Goal: Task Accomplishment & Management: Manage account settings

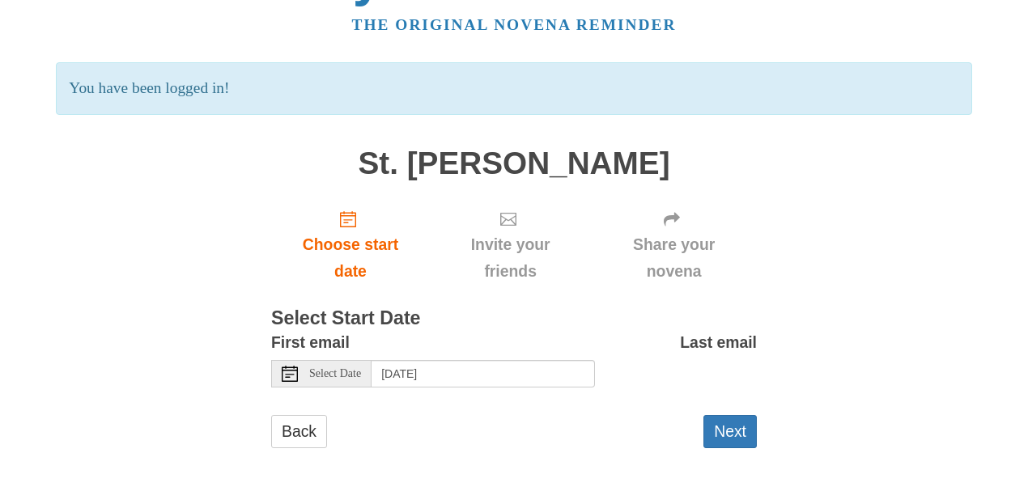
scroll to position [68, 0]
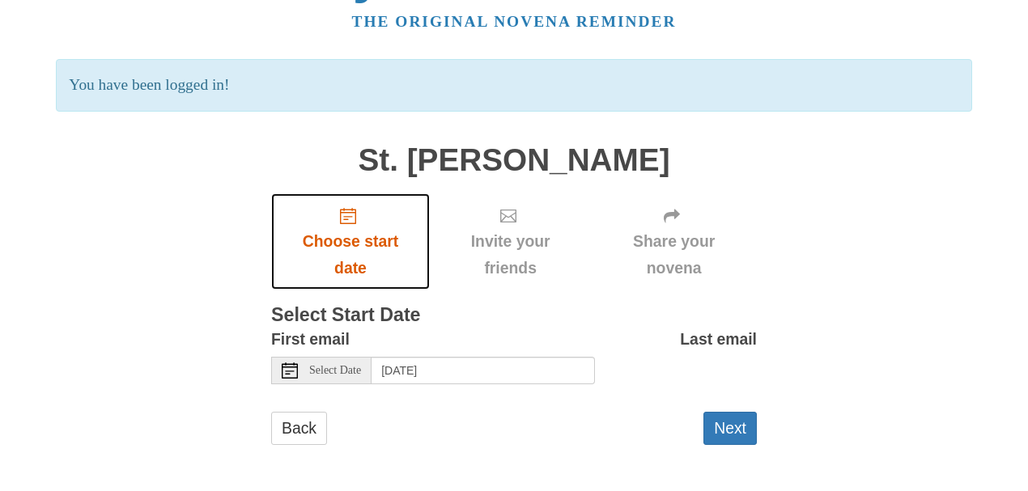
click at [345, 217] on icon "Choose start date" at bounding box center [348, 216] width 16 height 16
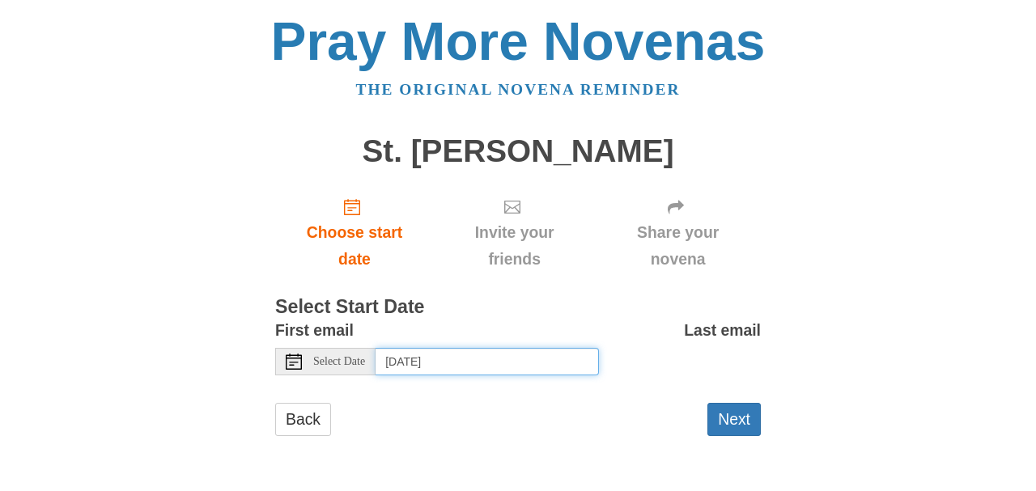
click at [417, 359] on input "[DATE]" at bounding box center [487, 362] width 223 height 28
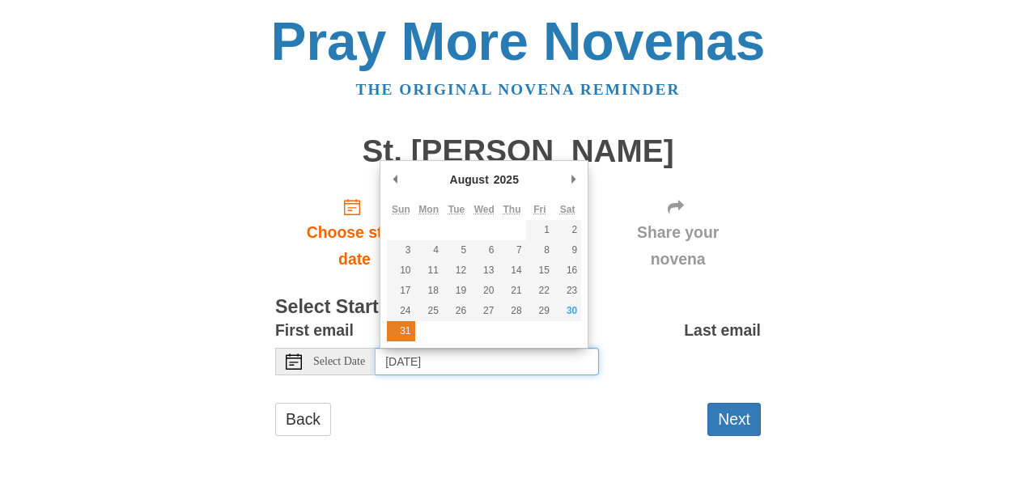
type input "Sunday, August 31st"
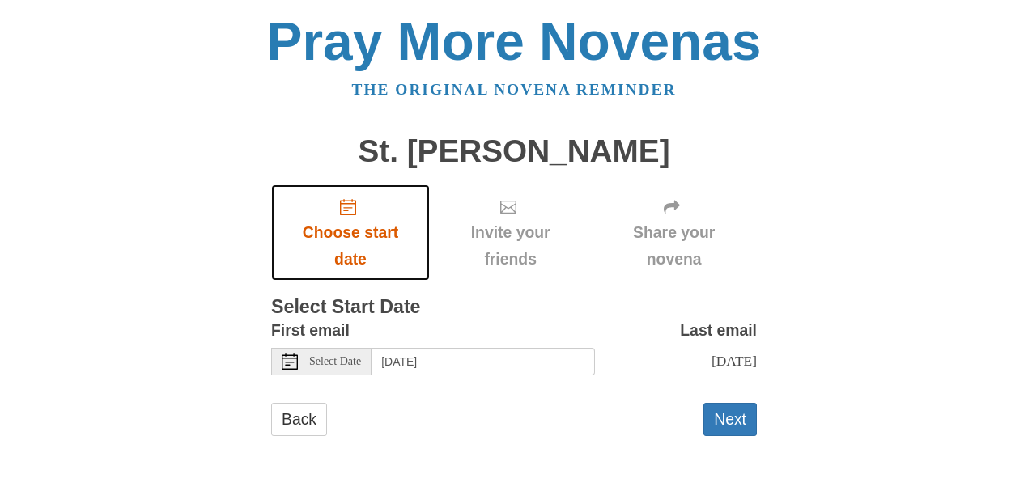
click at [348, 253] on span "Choose start date" at bounding box center [350, 245] width 126 height 53
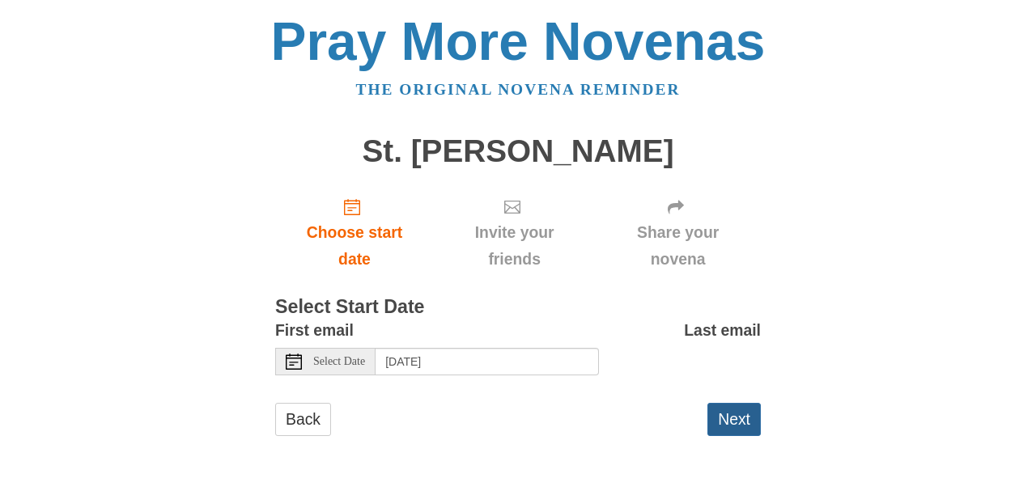
click at [735, 415] on button "Next" at bounding box center [734, 419] width 53 height 33
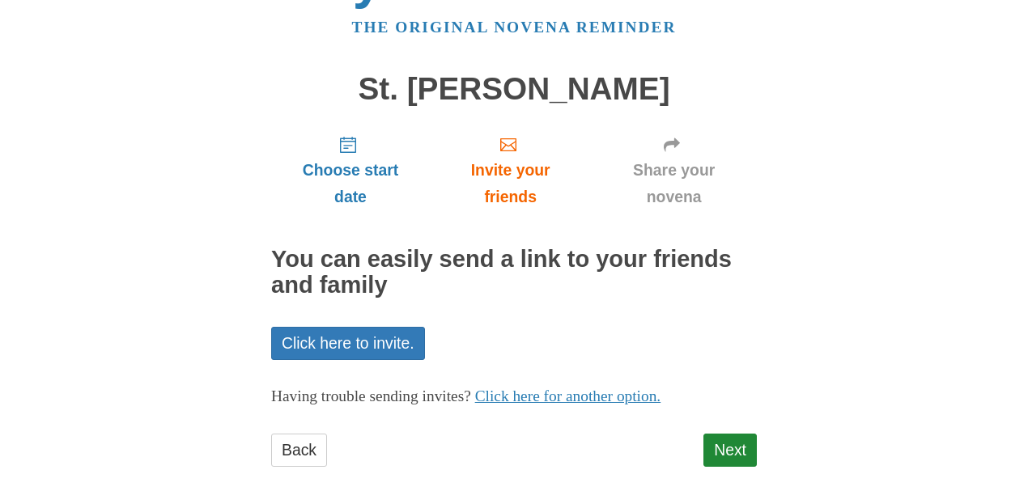
scroll to position [83, 0]
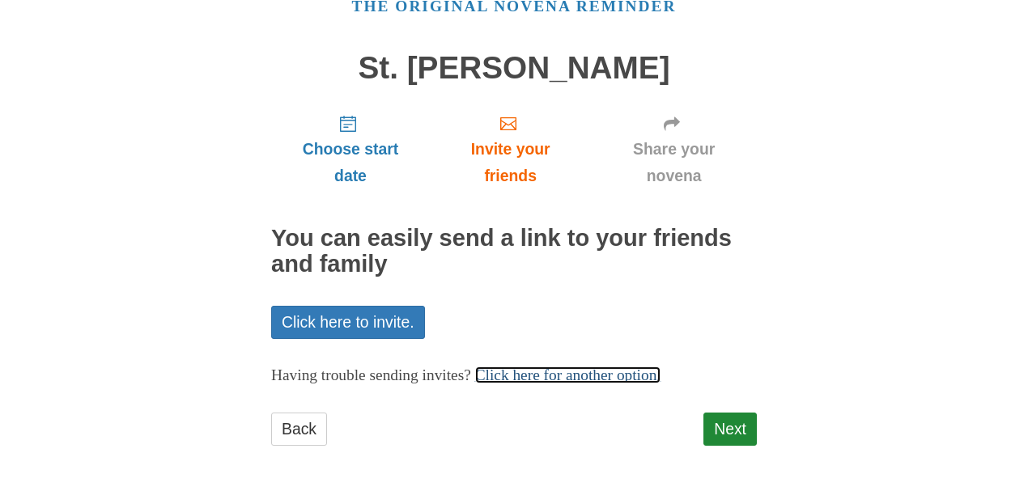
click at [625, 376] on link "Click here for another option." at bounding box center [568, 375] width 186 height 17
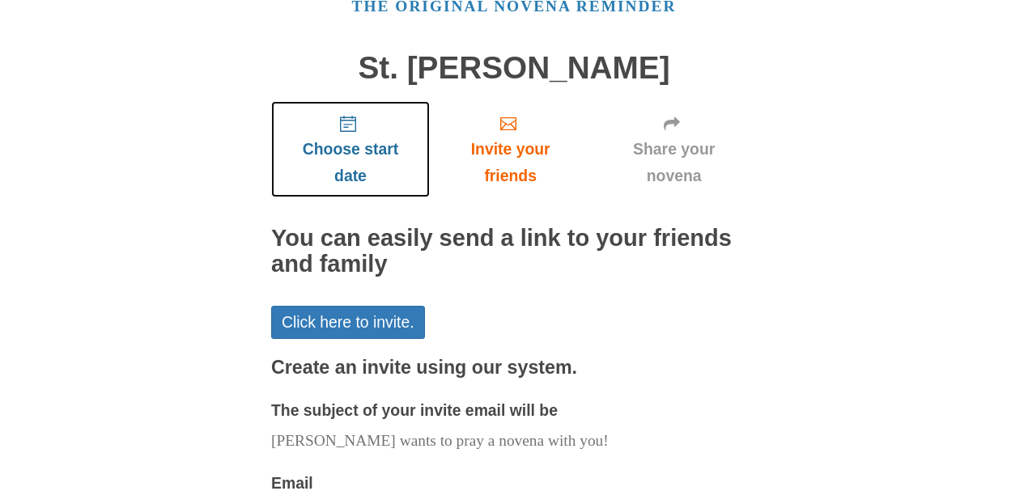
click at [356, 154] on span "Choose start date" at bounding box center [350, 162] width 126 height 53
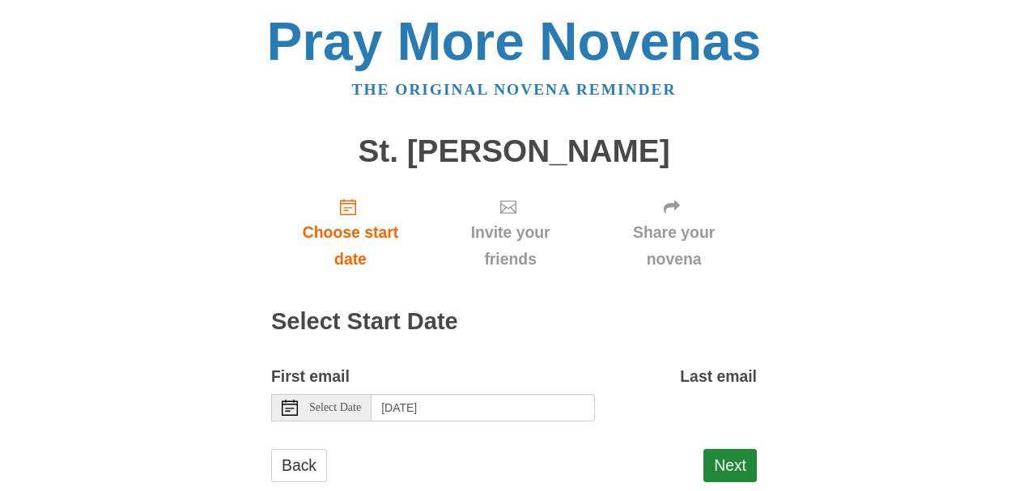
scroll to position [37, 0]
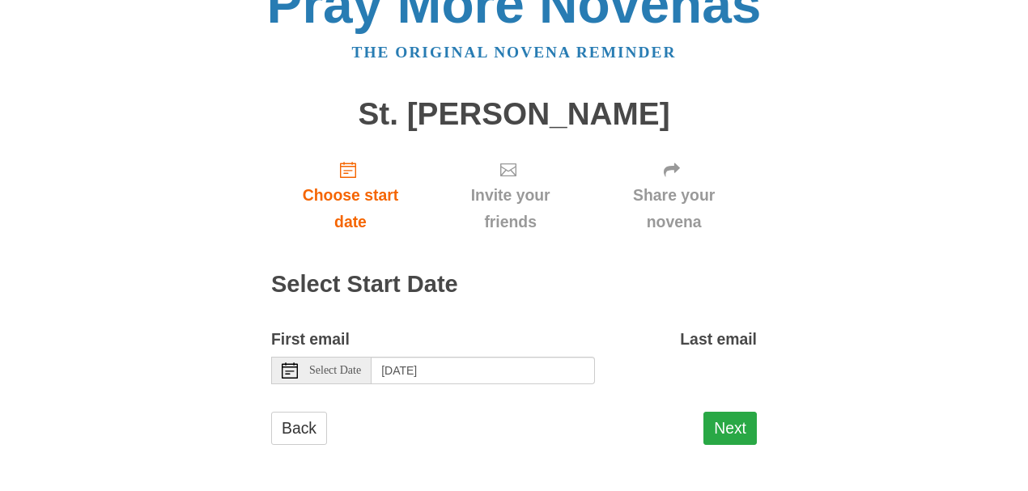
click at [731, 425] on button "Next" at bounding box center [730, 428] width 53 height 33
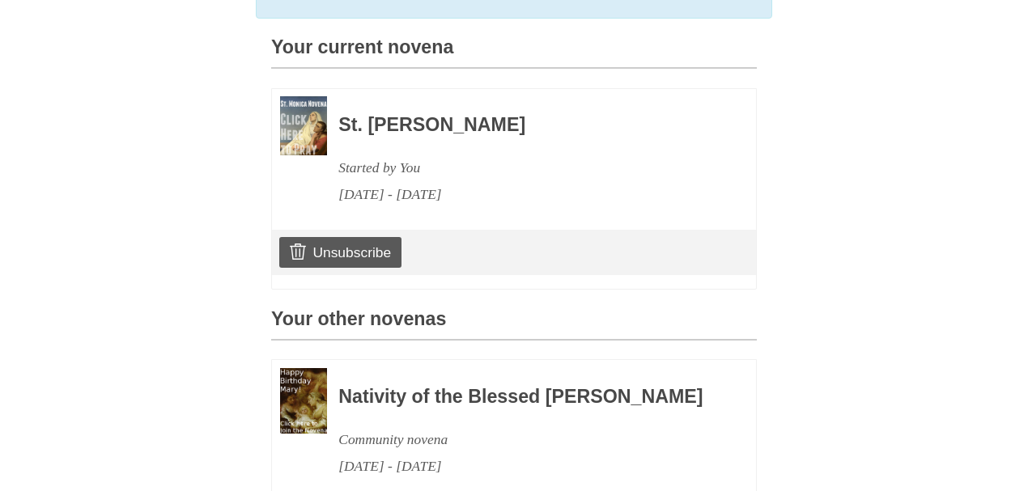
scroll to position [432, 0]
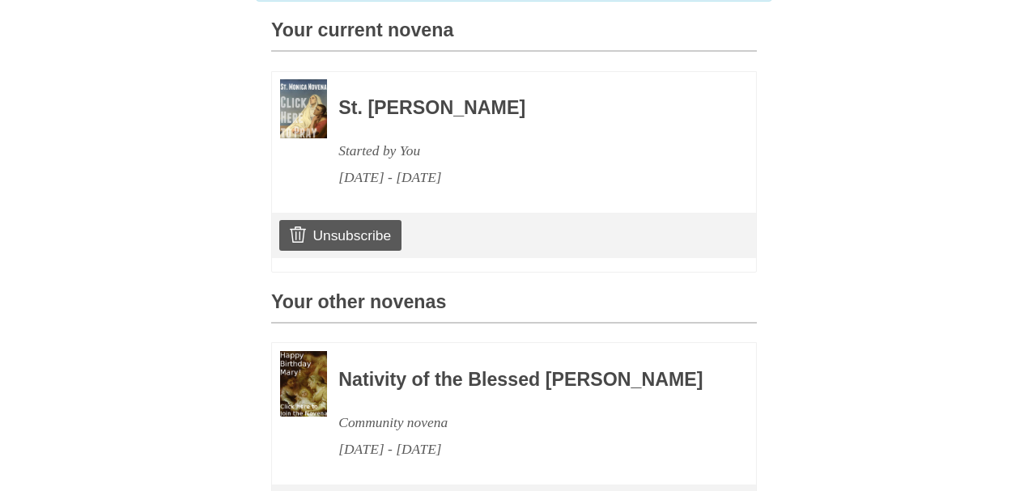
click at [398, 119] on h3 "St. [PERSON_NAME]" at bounding box center [525, 108] width 374 height 21
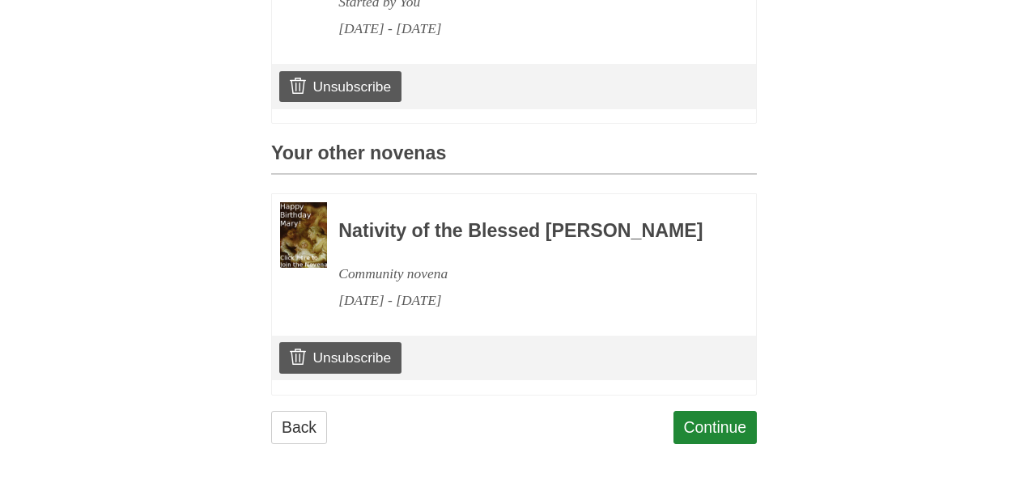
scroll to position [624, 0]
click at [705, 424] on link "Continue" at bounding box center [716, 427] width 84 height 33
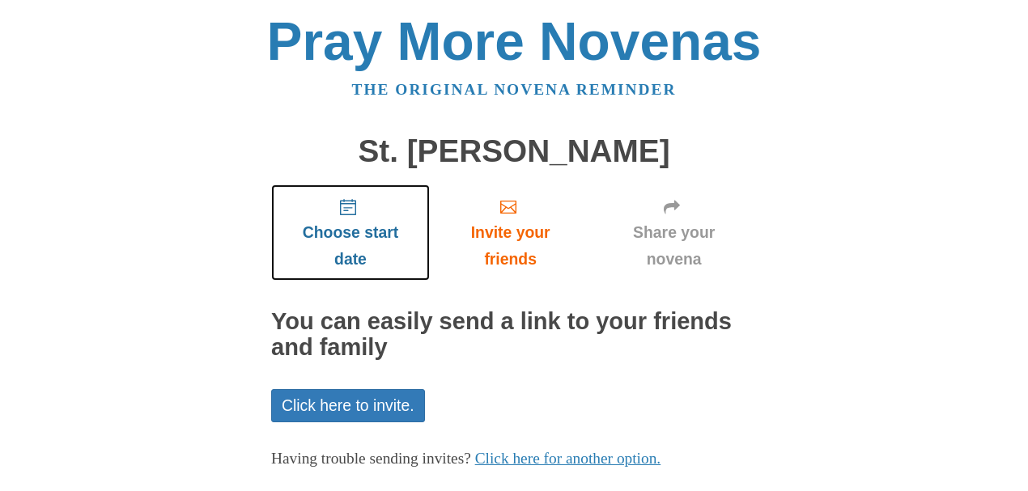
click at [350, 204] on use "Choose start date" at bounding box center [348, 207] width 16 height 16
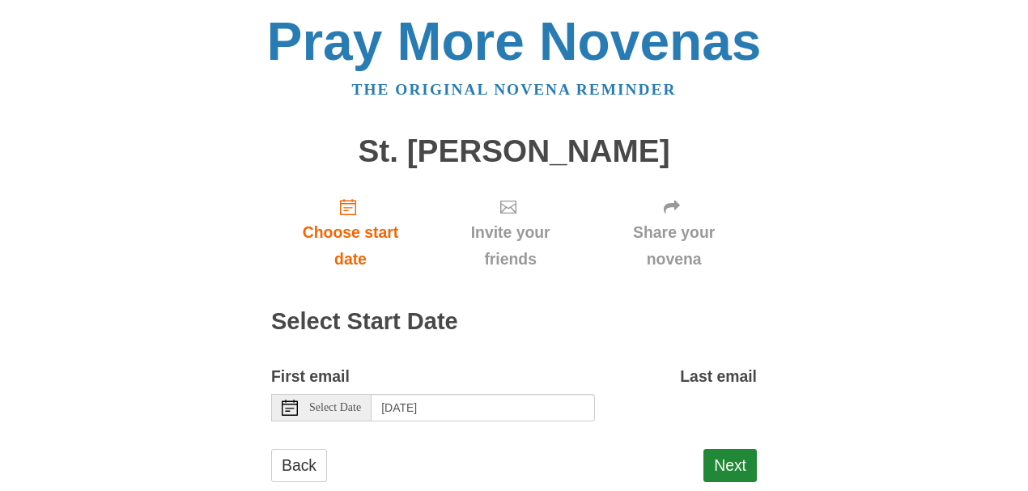
scroll to position [37, 0]
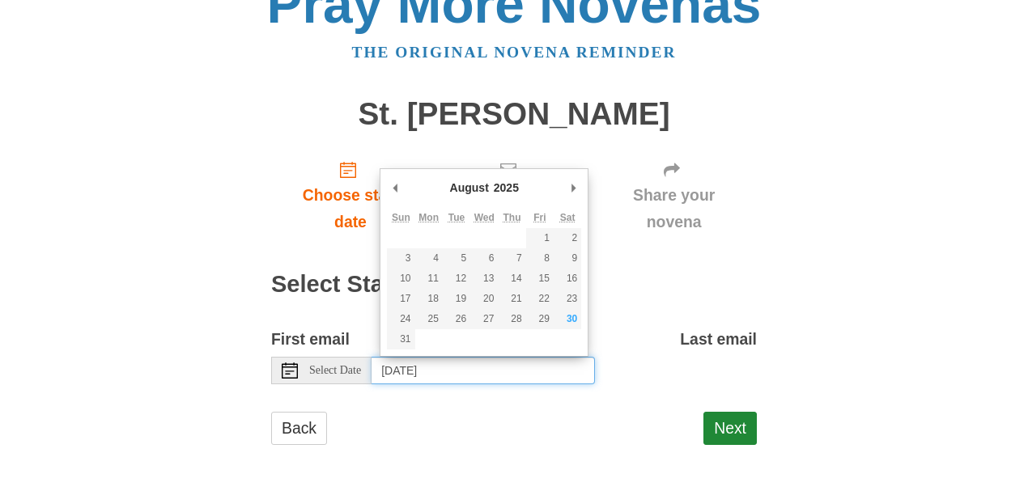
click at [413, 371] on input "Sunday, August 31st, 2025" at bounding box center [483, 371] width 223 height 28
type input "Sunday, August 31st"
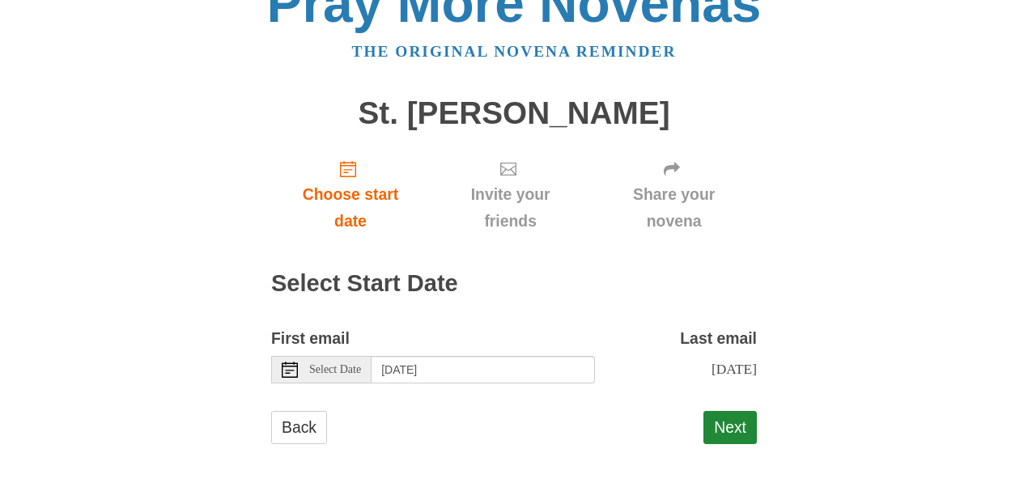
scroll to position [53, 0]
click at [732, 427] on button "Next" at bounding box center [730, 427] width 53 height 33
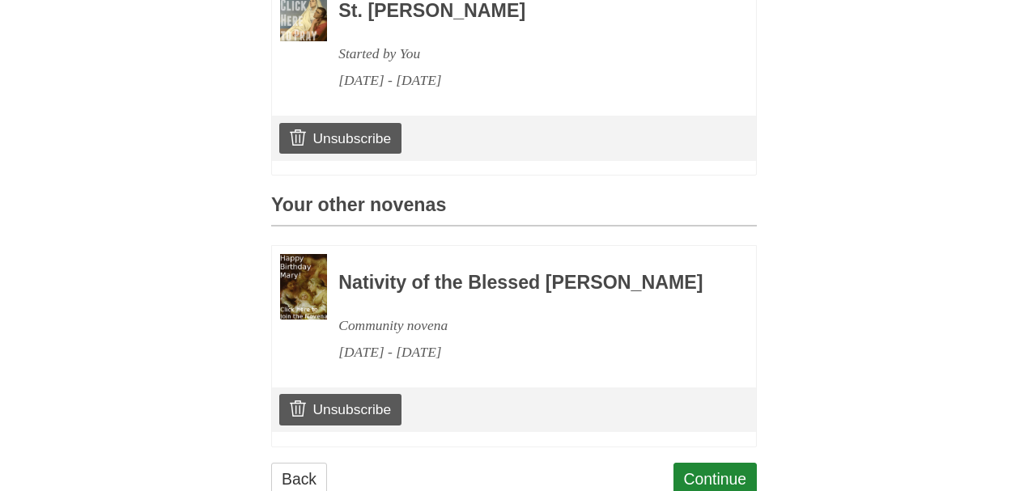
scroll to position [539, 0]
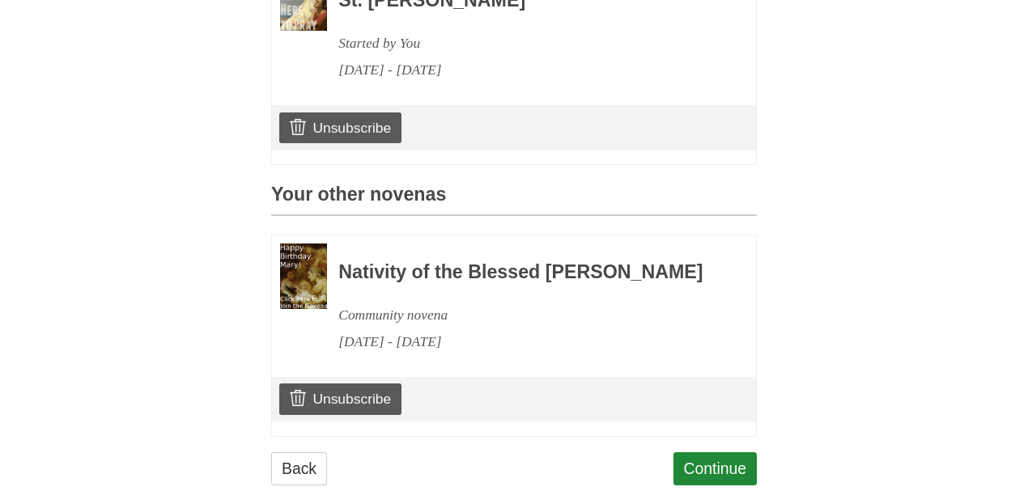
click at [421, 83] on div "[DATE] - [DATE]" at bounding box center [525, 70] width 374 height 27
click at [332, 415] on link "Unsubscribe" at bounding box center [340, 399] width 122 height 31
